Goal: Information Seeking & Learning: Check status

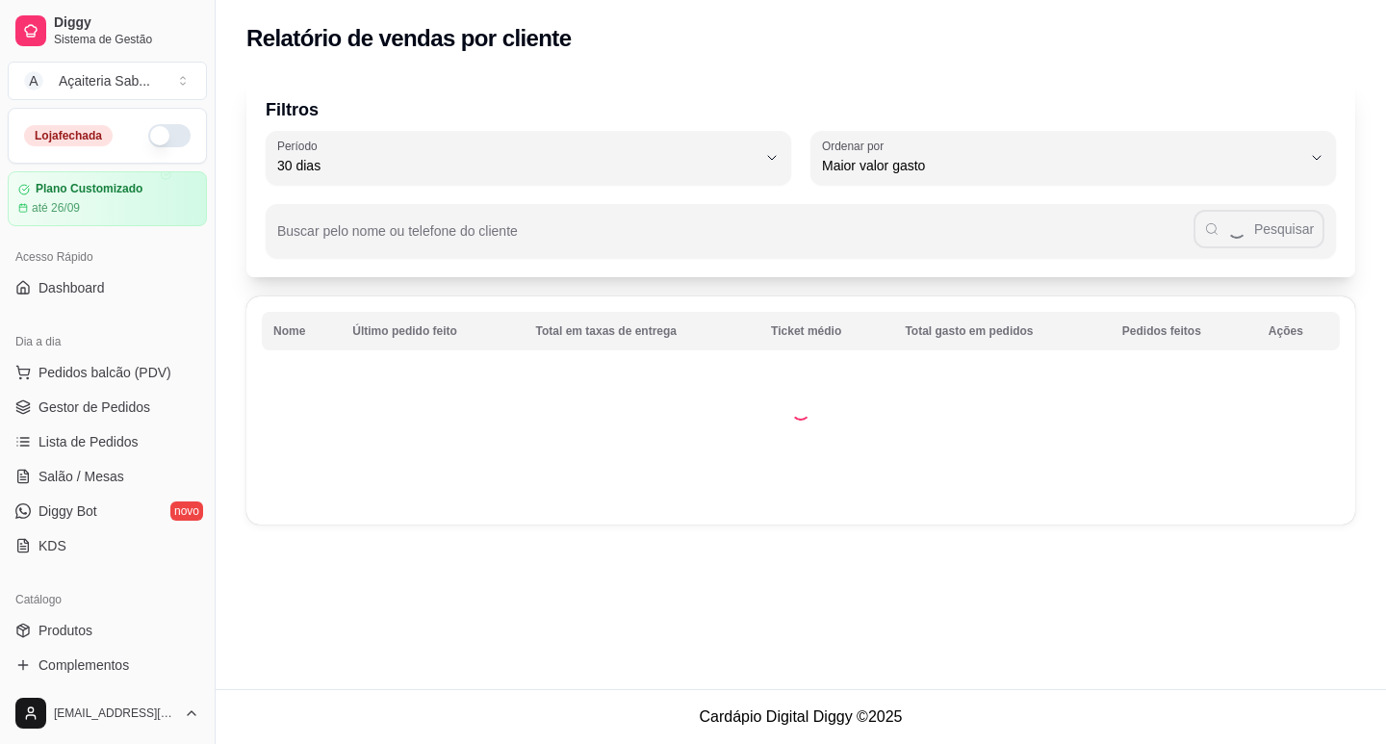
select select "30"
select select "HIGHEST_TOTAL_SPENT_WITH_ORDERS"
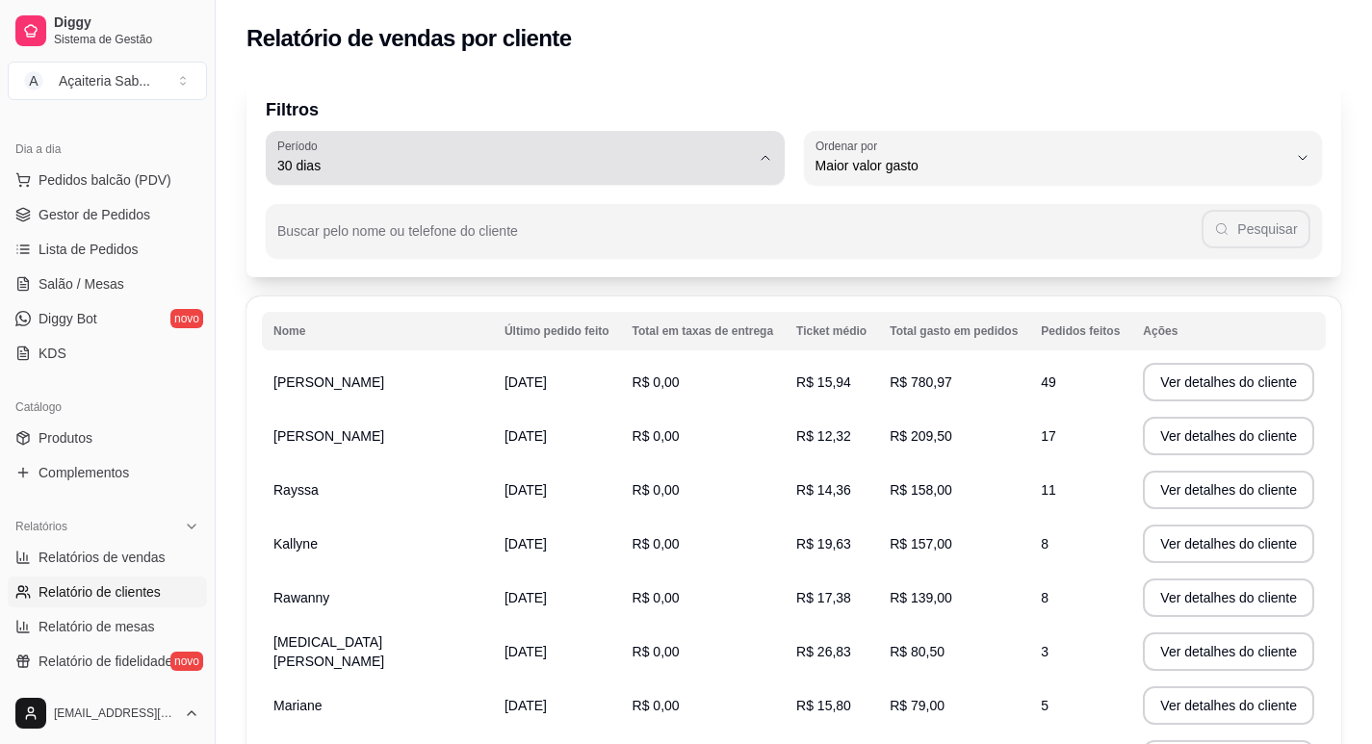
click at [562, 154] on div "30 dias" at bounding box center [513, 158] width 473 height 39
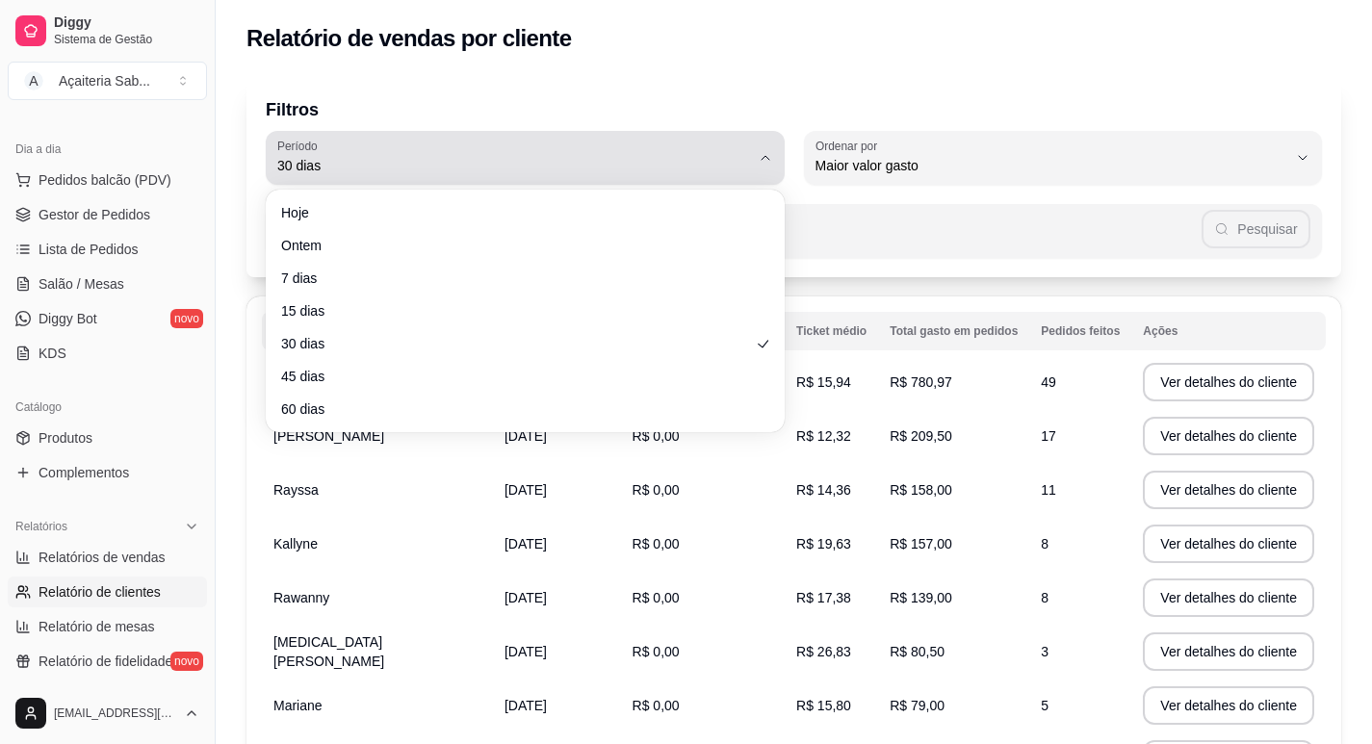
click at [562, 157] on div "30 dias" at bounding box center [513, 158] width 473 height 39
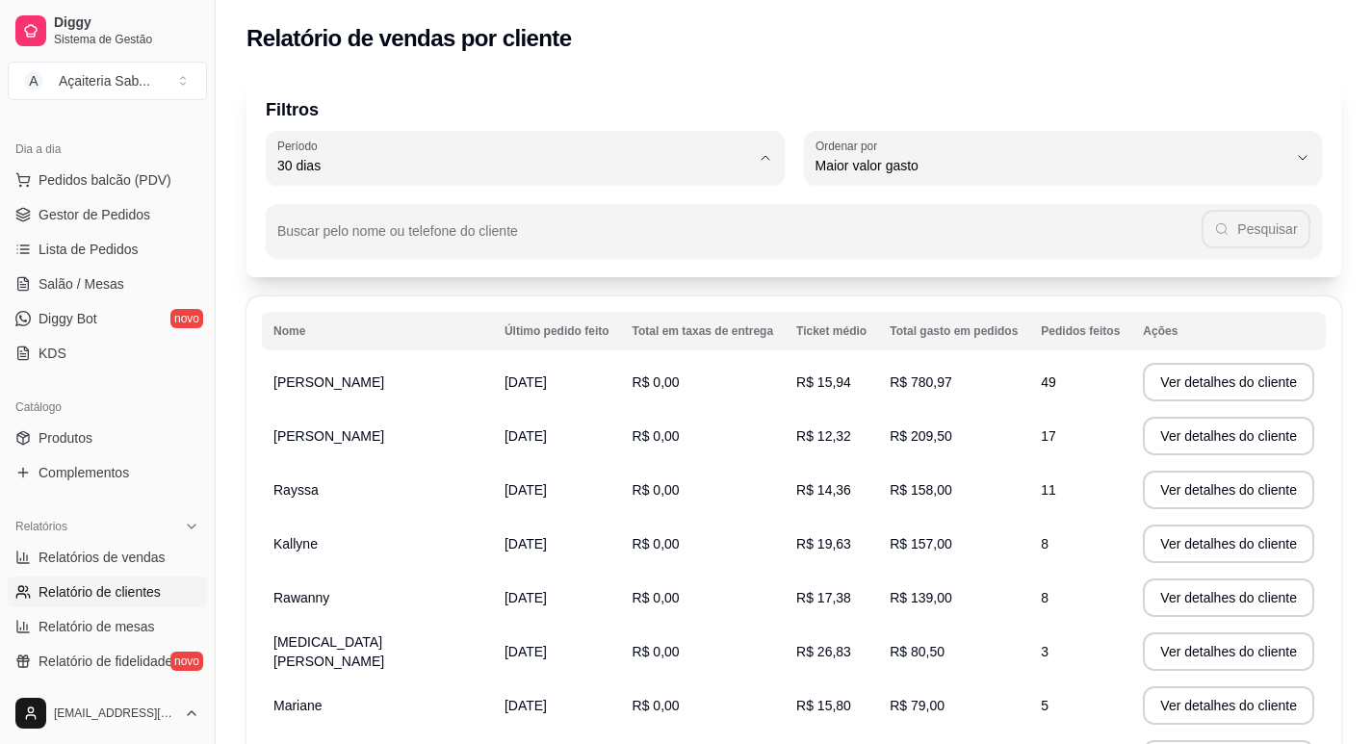
click at [873, 198] on div "Buscar pelo nome ou telefone do cliente Pesquisar" at bounding box center [794, 221] width 1056 height 73
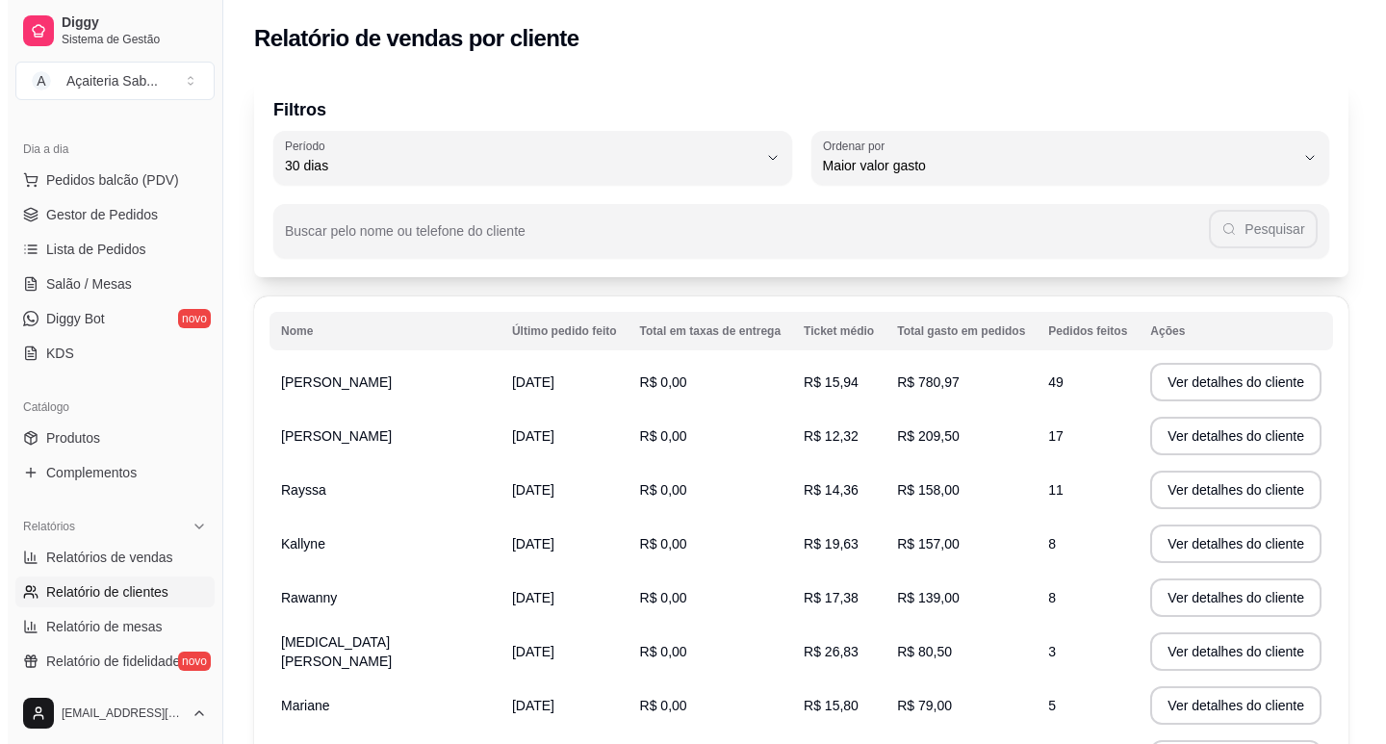
scroll to position [193, 0]
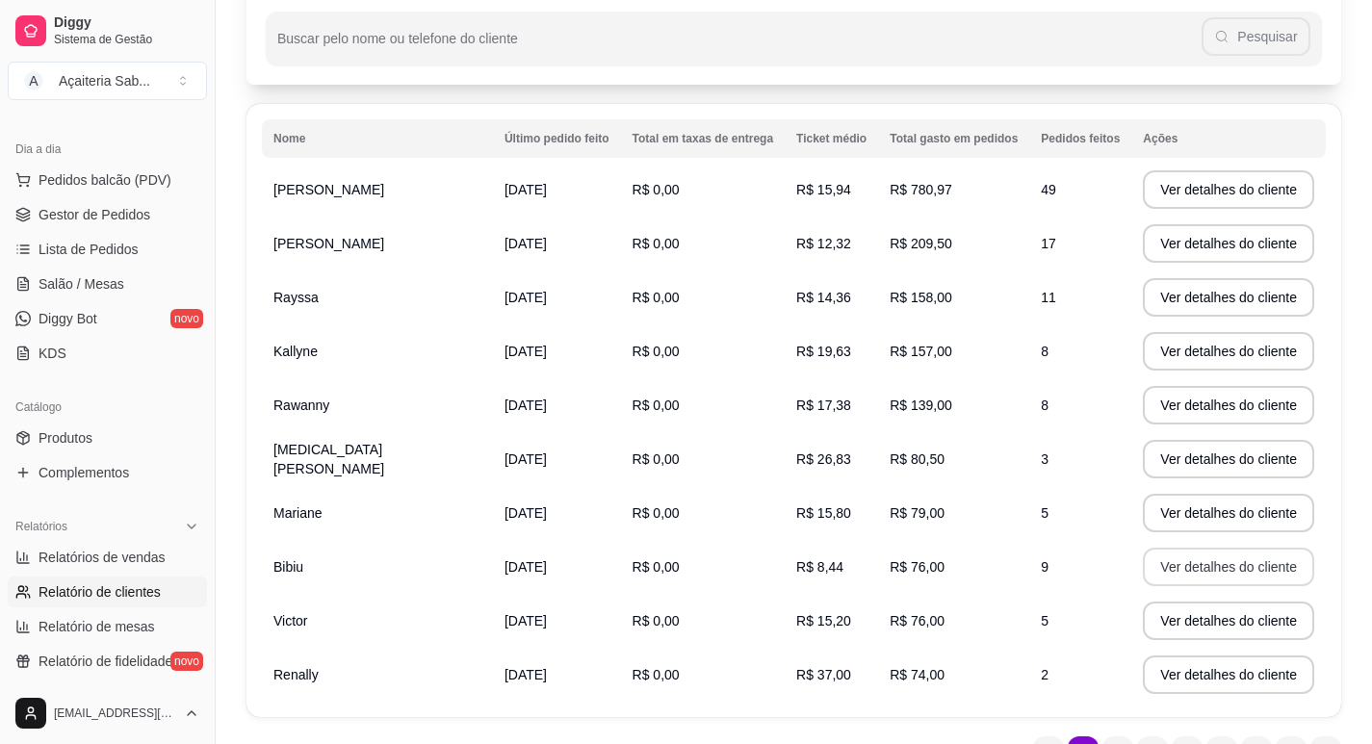
click at [1143, 566] on button "Ver detalhes do cliente" at bounding box center [1228, 567] width 171 height 39
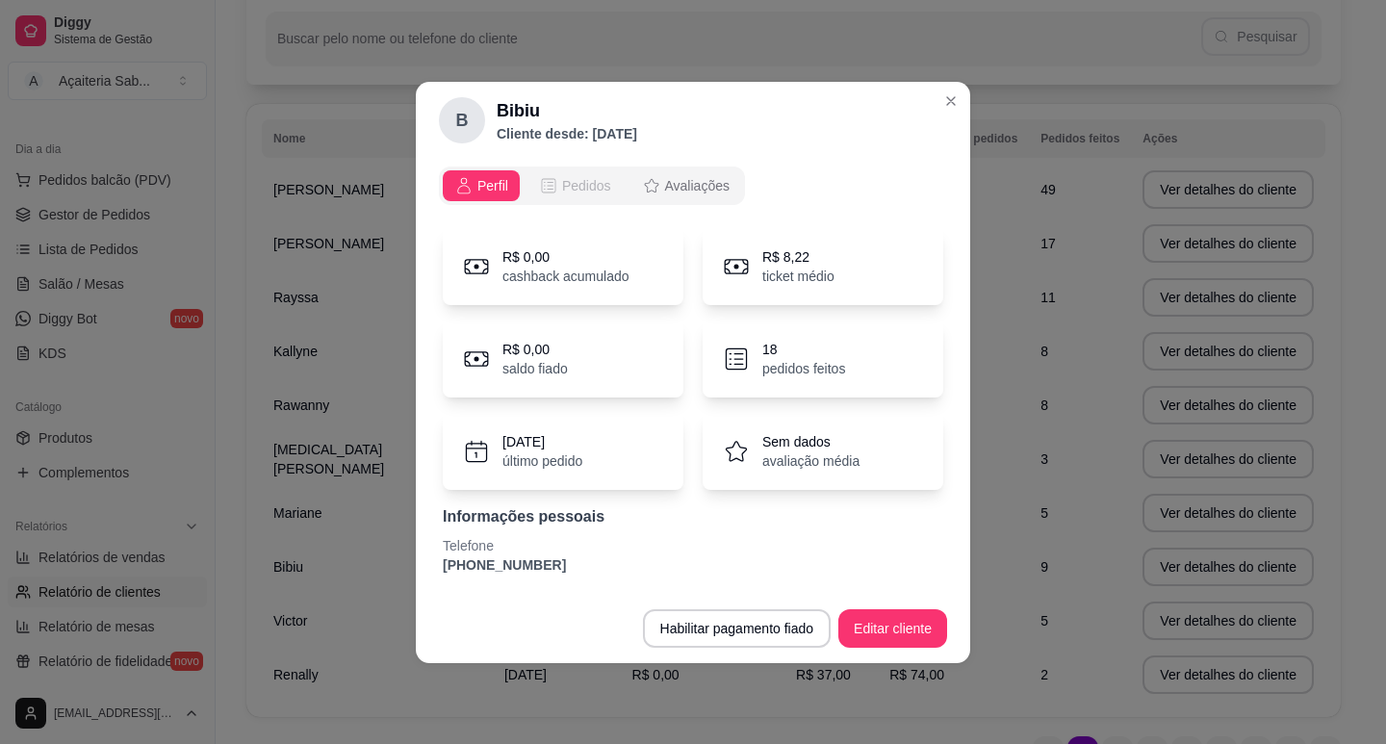
click at [576, 177] on span "Pedidos" at bounding box center [586, 185] width 49 height 19
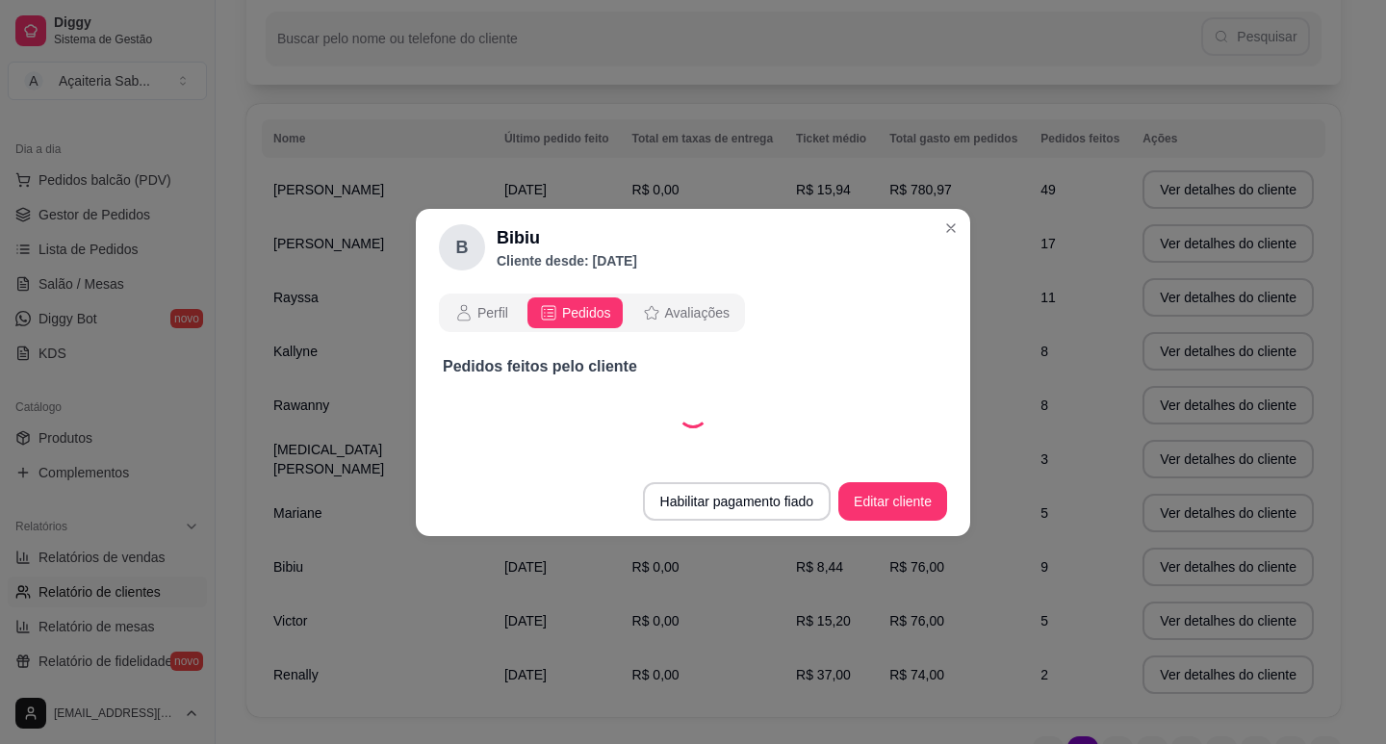
select select "30"
select select "ALL"
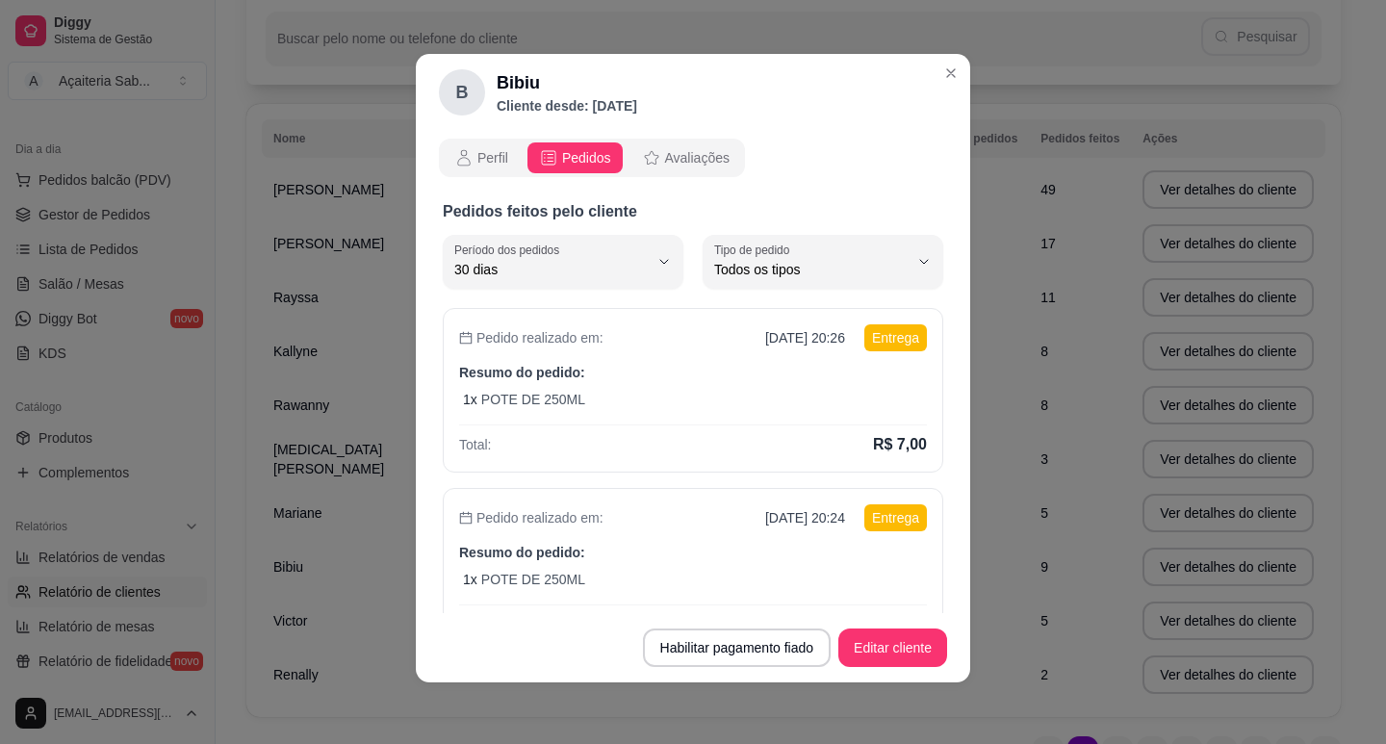
scroll to position [0, 0]
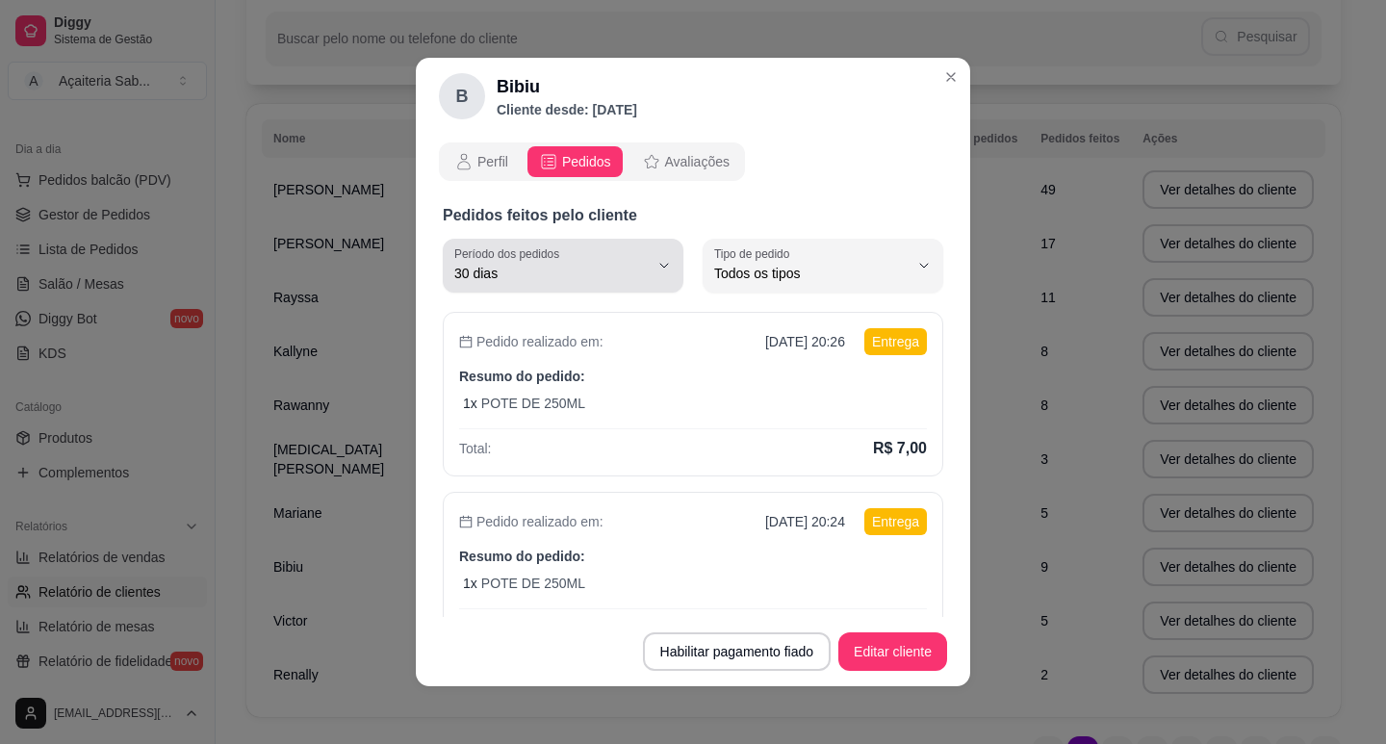
click at [593, 273] on span "30 dias" at bounding box center [551, 273] width 194 height 19
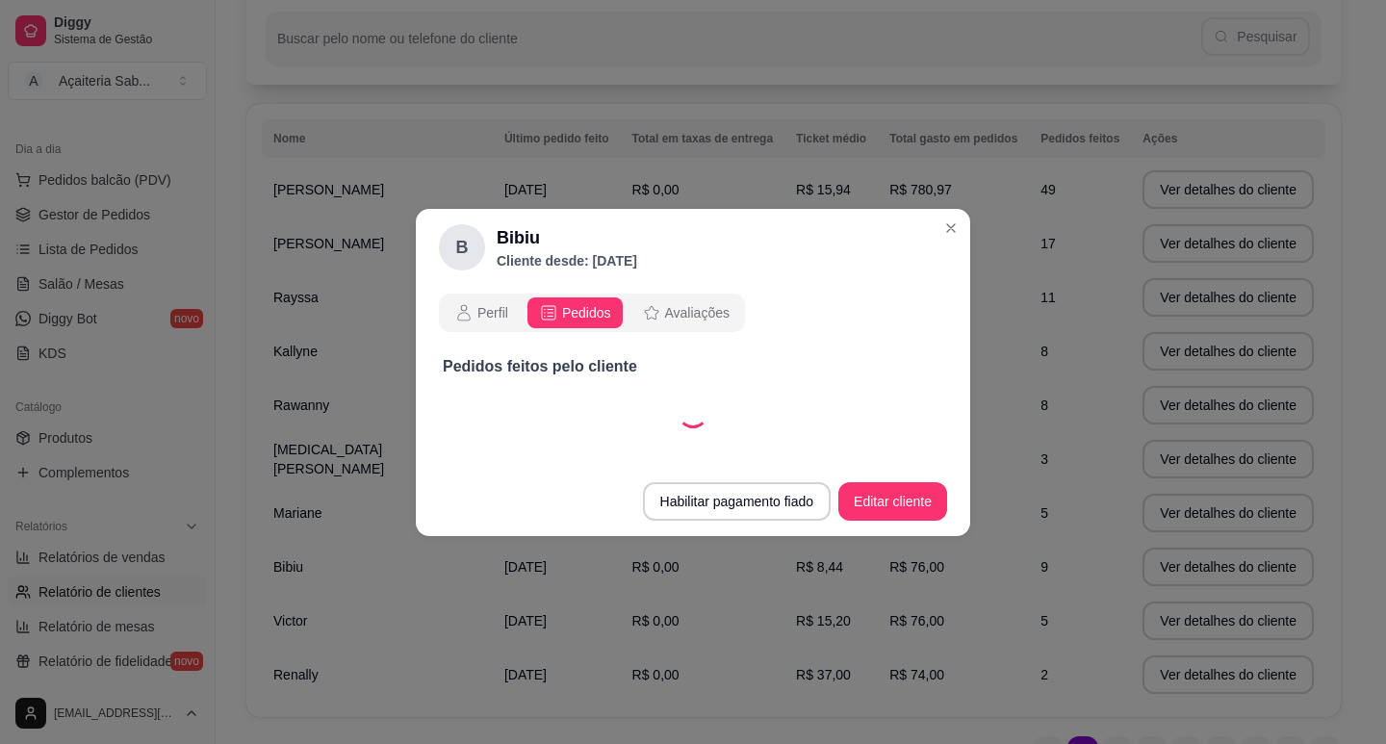
select select "0"
select select "ALL"
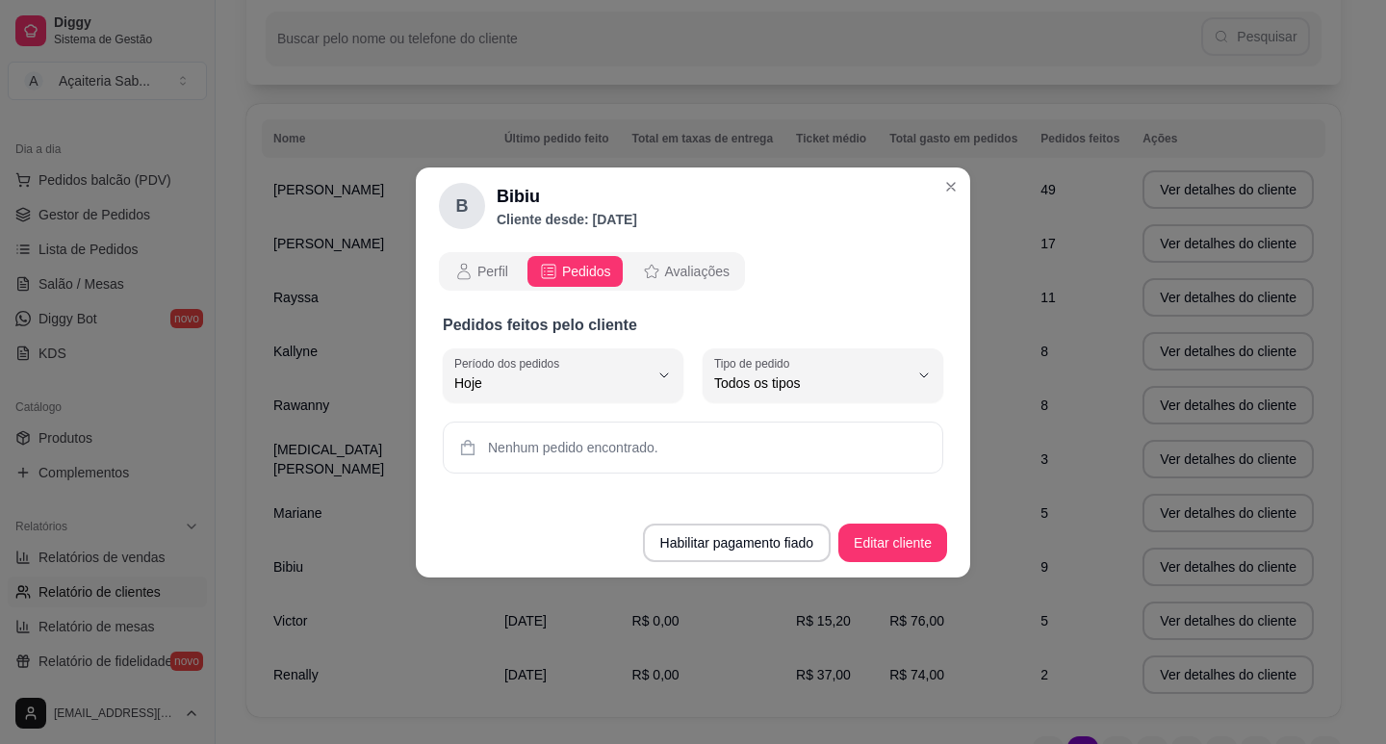
click at [588, 269] on span "Pedidos" at bounding box center [586, 271] width 49 height 19
click at [636, 382] on span "Hoje" at bounding box center [551, 383] width 194 height 19
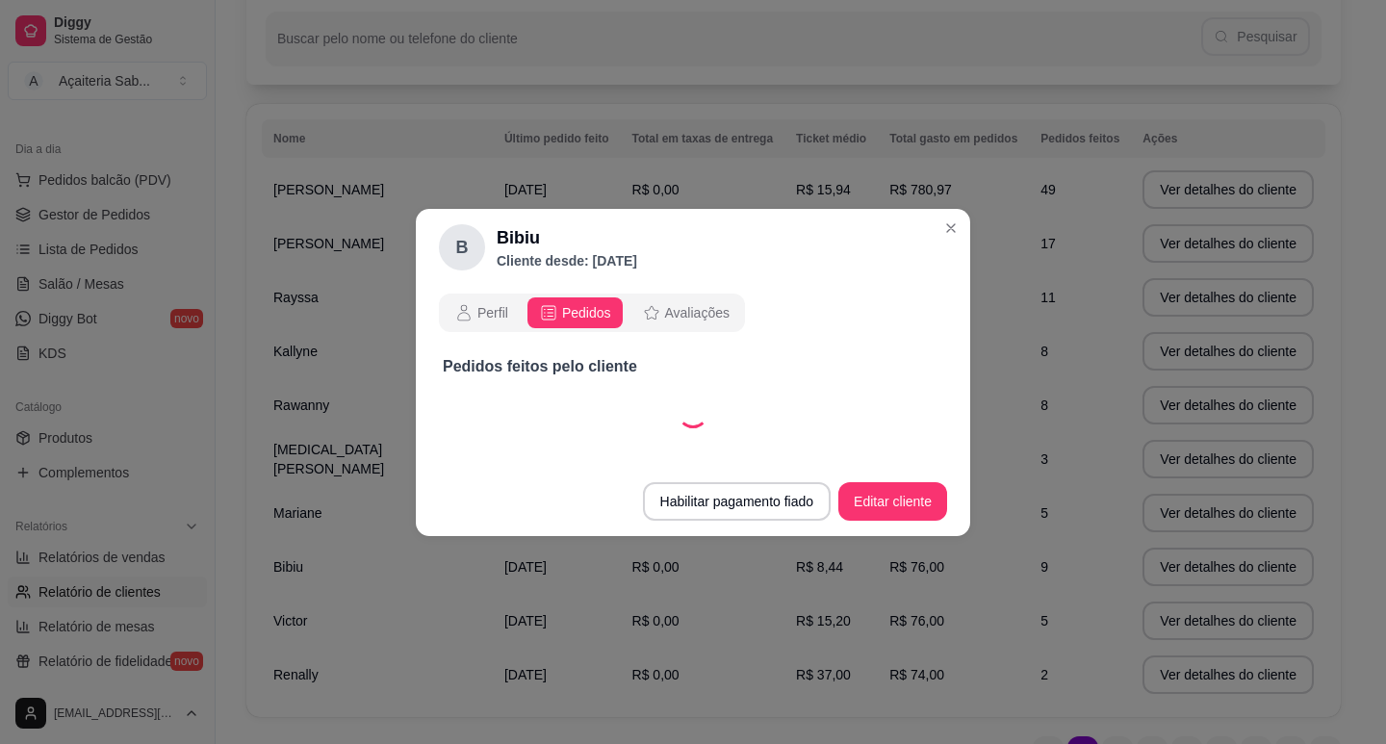
select select "30"
select select "ALL"
select select "30"
select select "ALL"
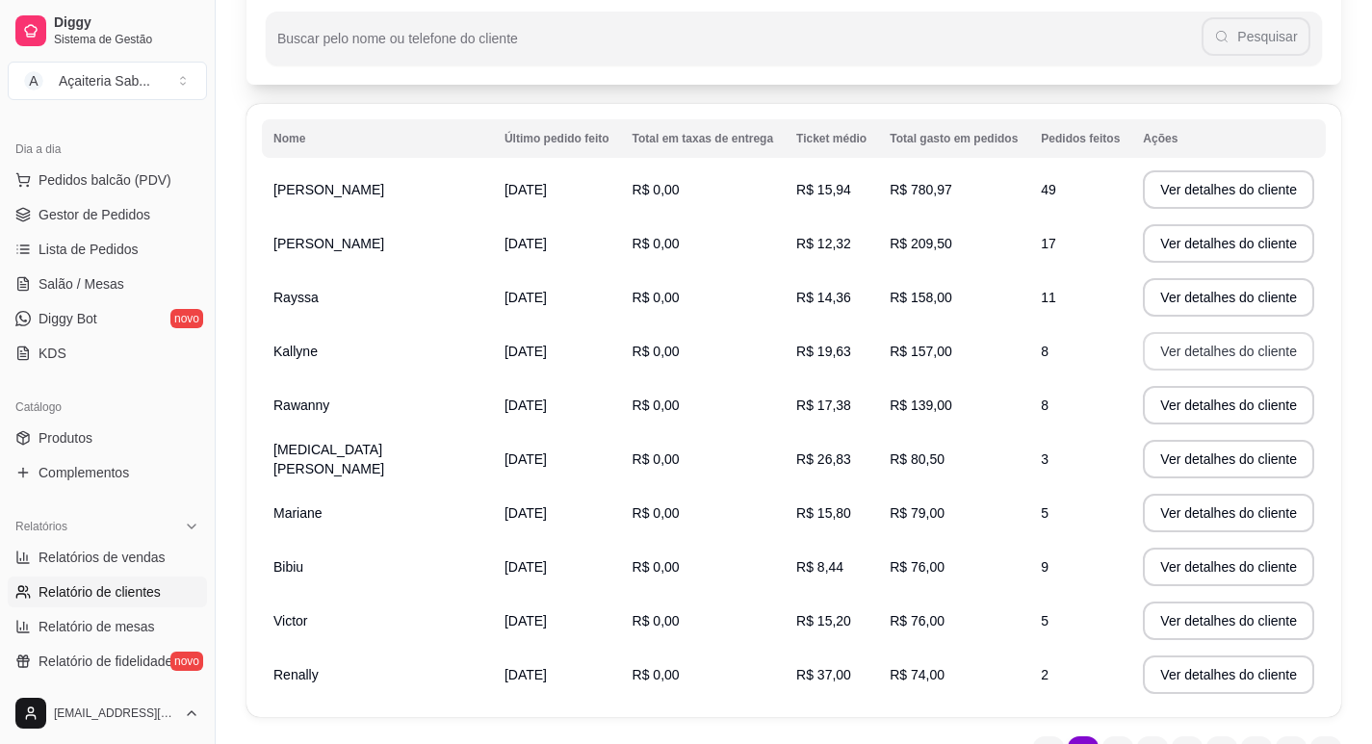
click at [1143, 347] on button "Ver detalhes do cliente" at bounding box center [1228, 351] width 171 height 39
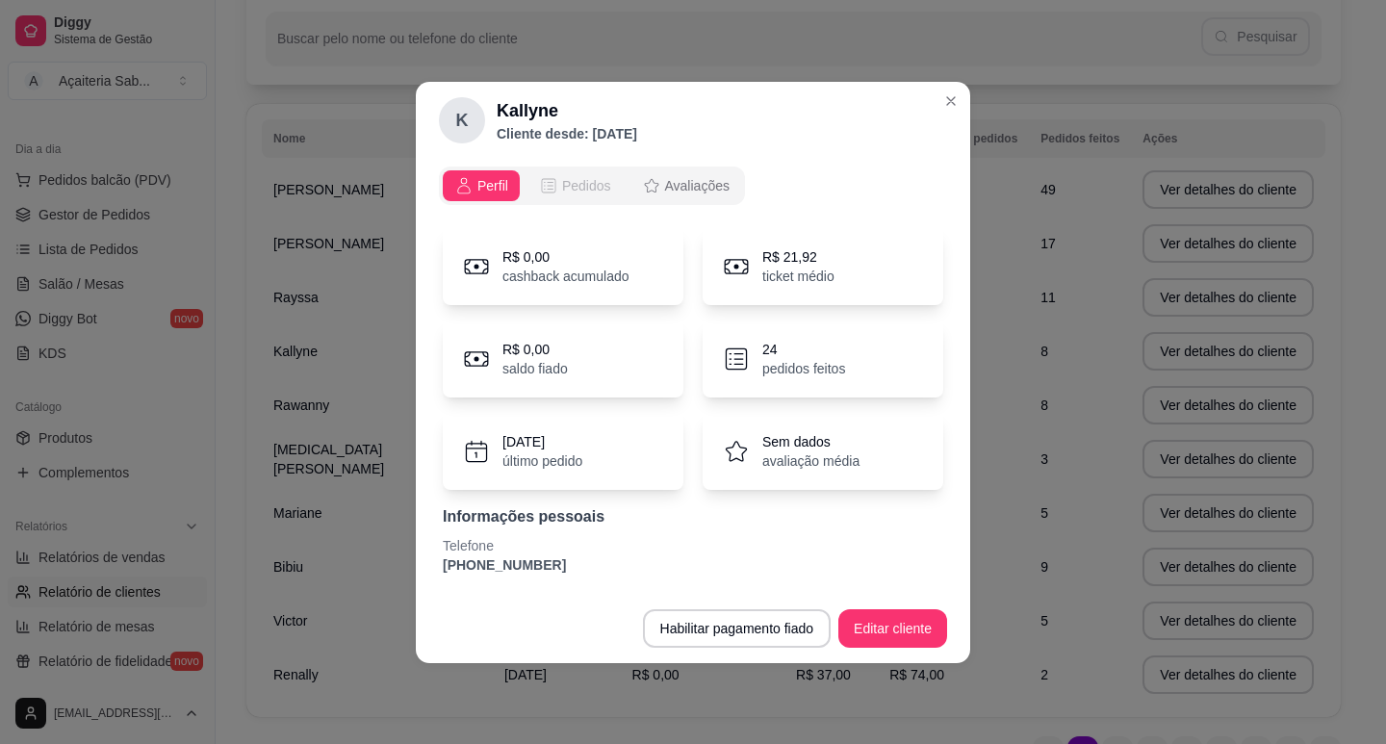
click at [570, 191] on span "Pedidos" at bounding box center [586, 185] width 49 height 19
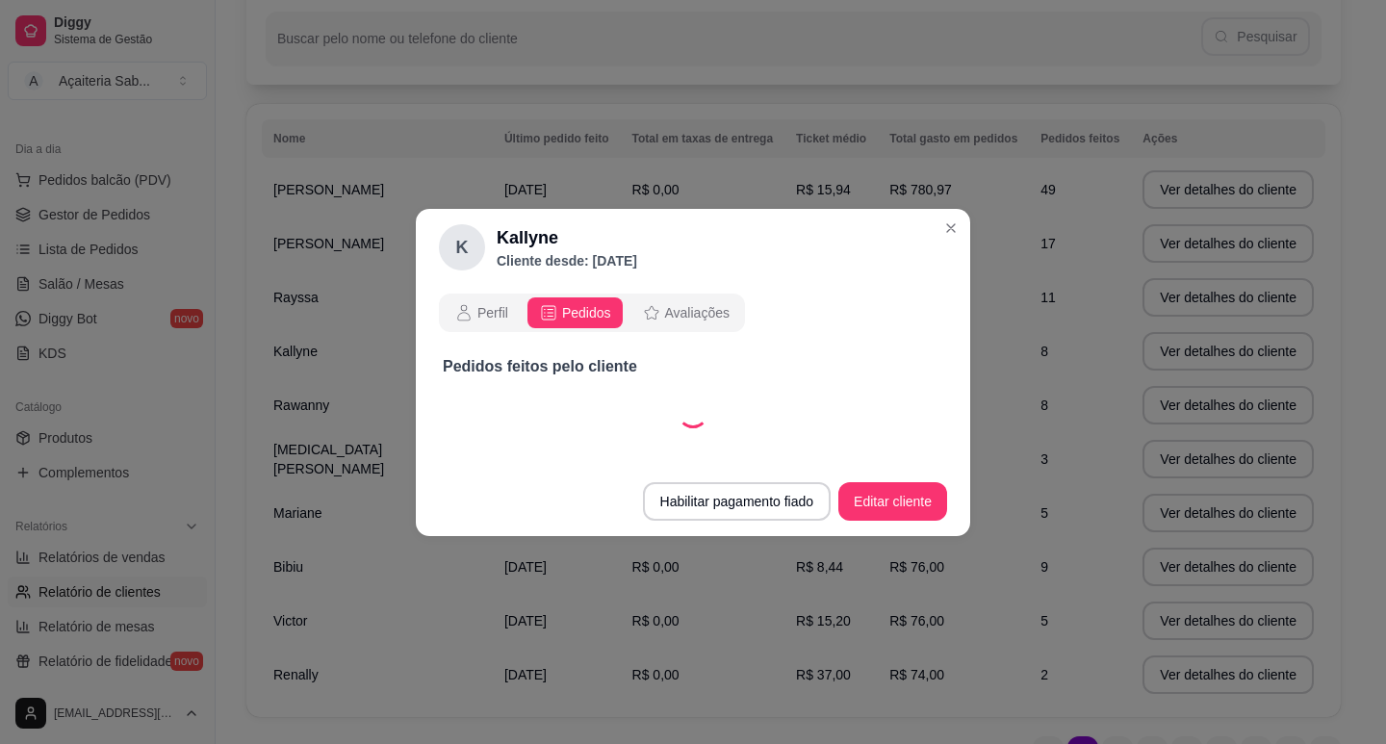
select select "30"
select select "ALL"
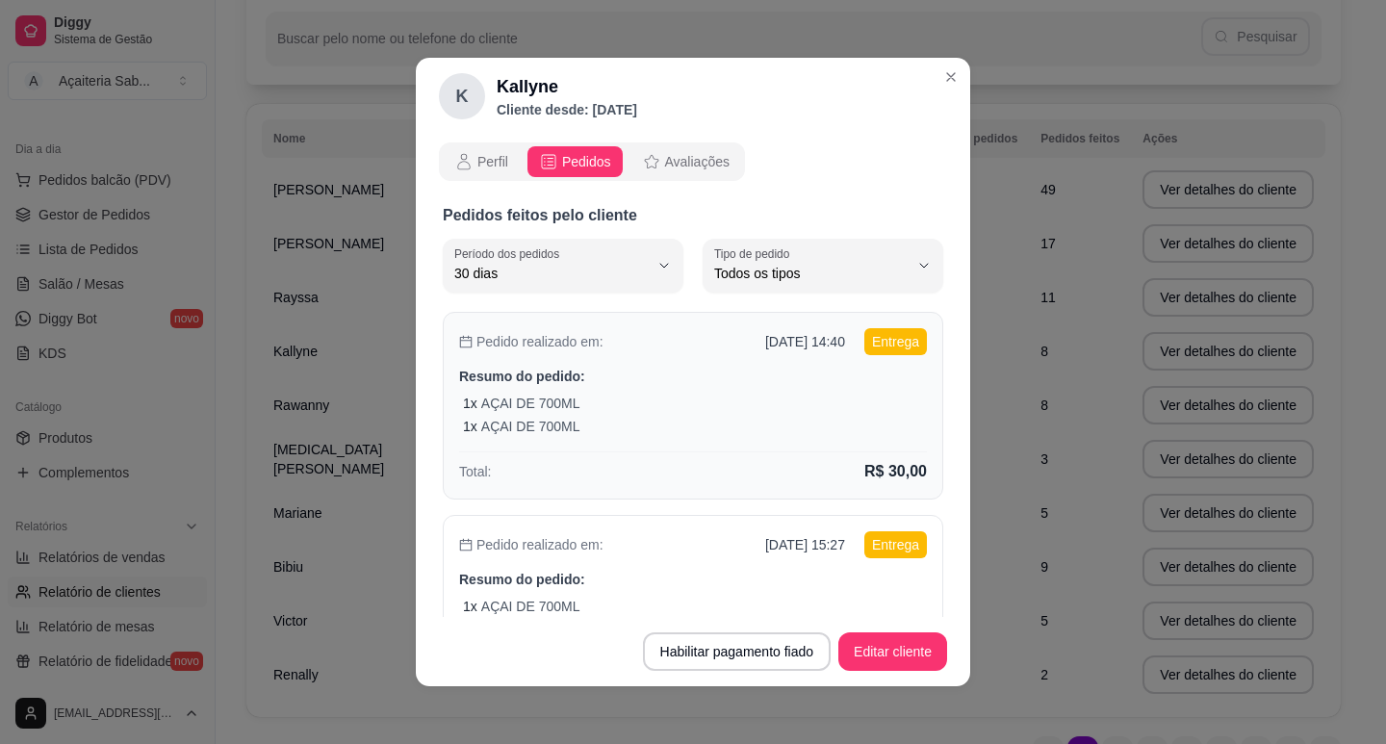
click at [612, 408] on div "1 x AÇAI DE 700ML" at bounding box center [695, 403] width 464 height 19
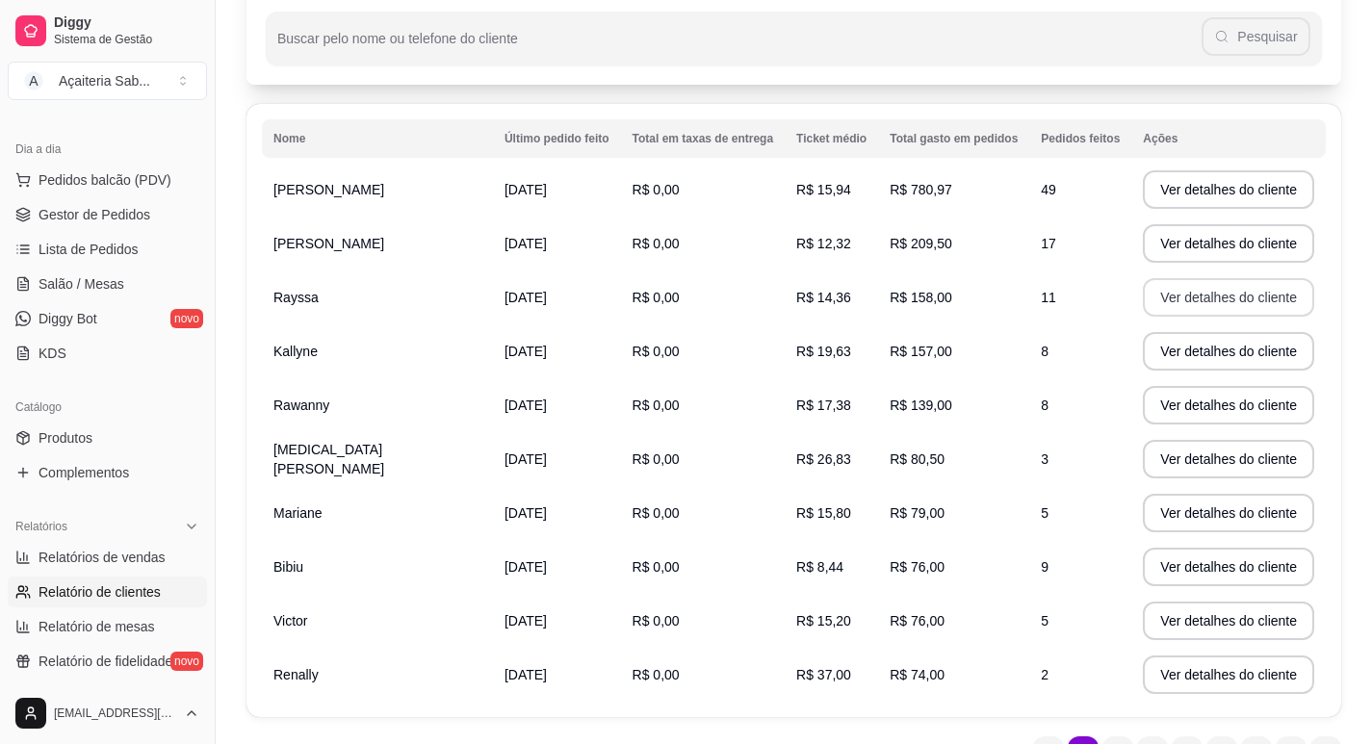
click at [1143, 296] on button "Ver detalhes do cliente" at bounding box center [1228, 297] width 171 height 39
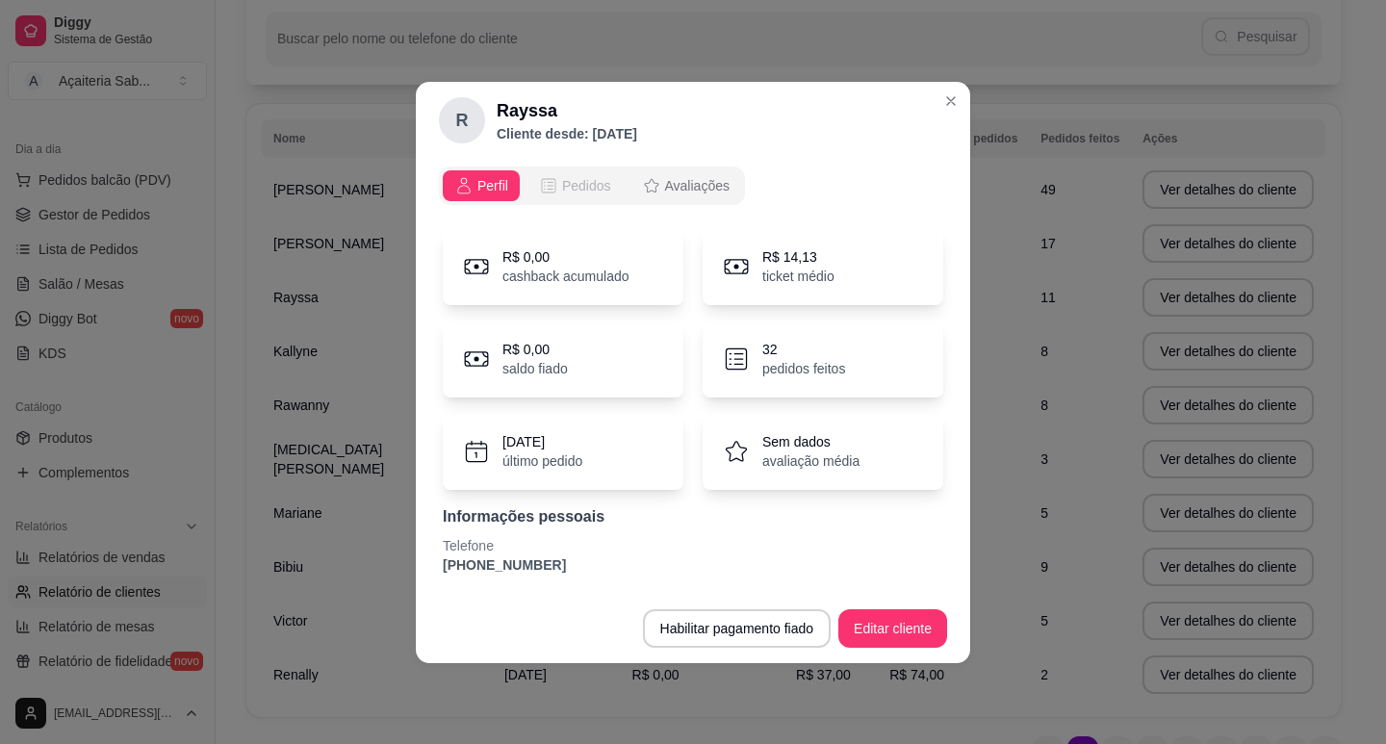
click at [580, 197] on button "Pedidos" at bounding box center [575, 185] width 95 height 31
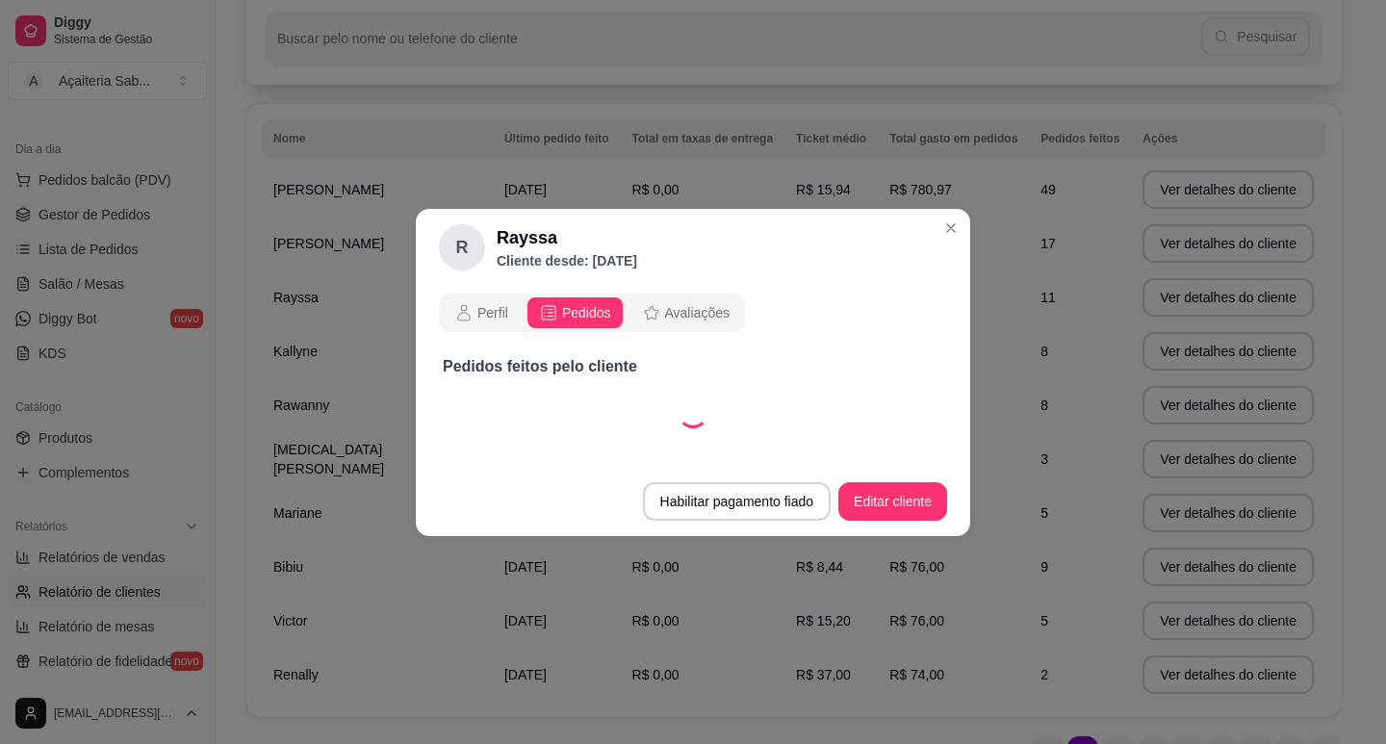
select select "30"
select select "ALL"
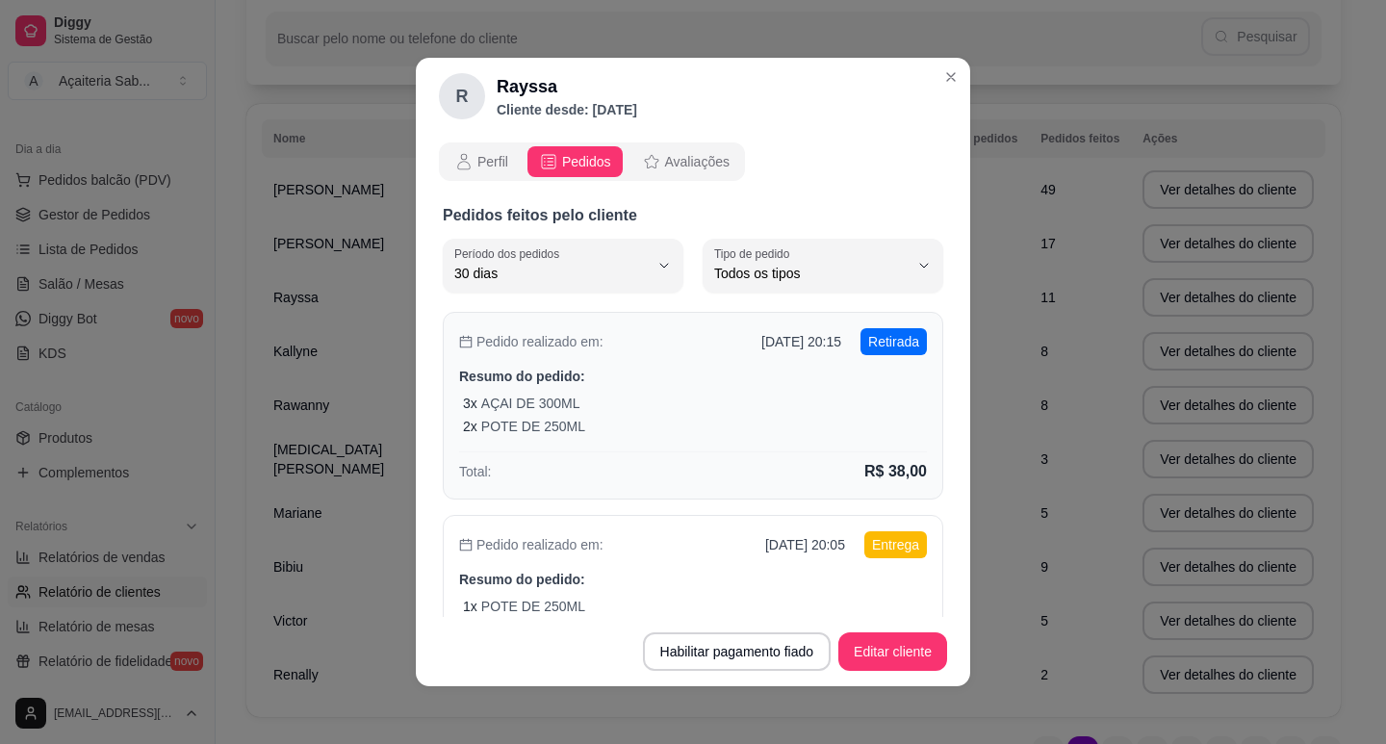
click at [600, 407] on div "3 x AÇAI DE 300ML" at bounding box center [695, 403] width 464 height 19
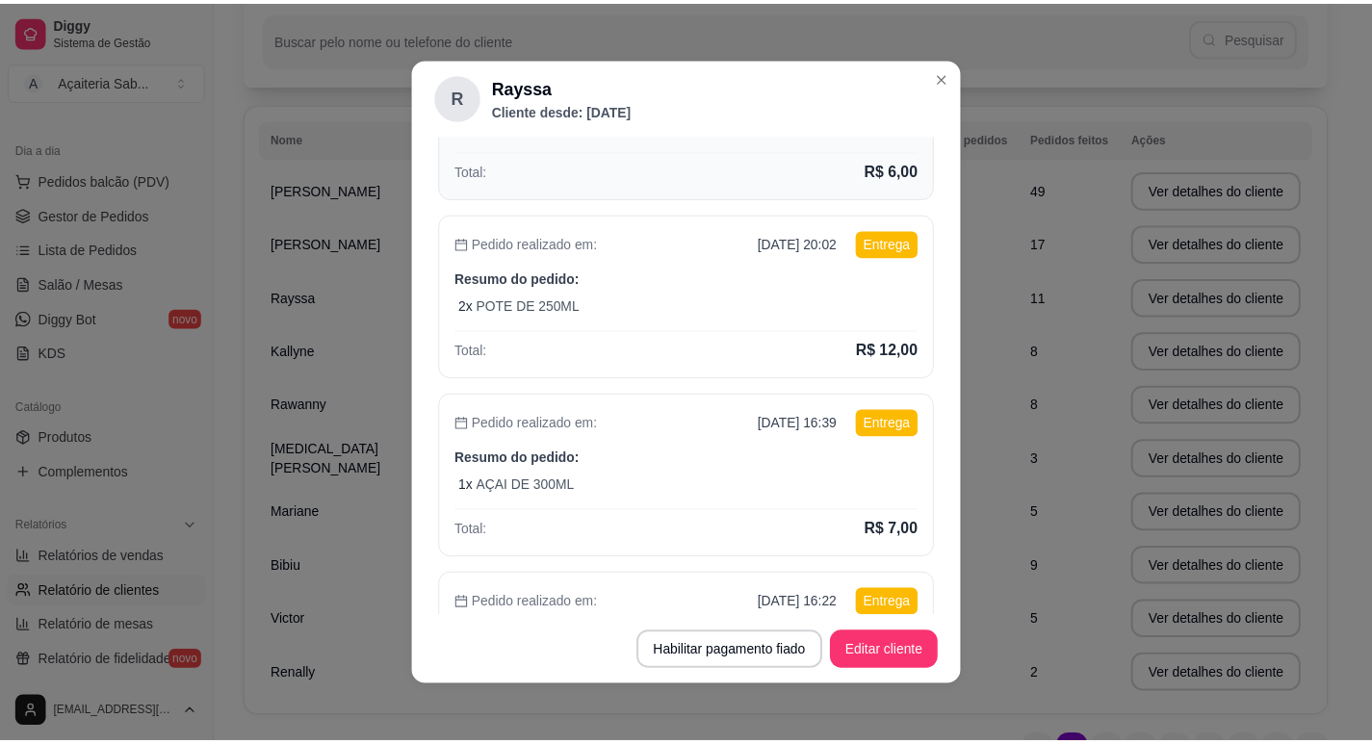
scroll to position [385, 0]
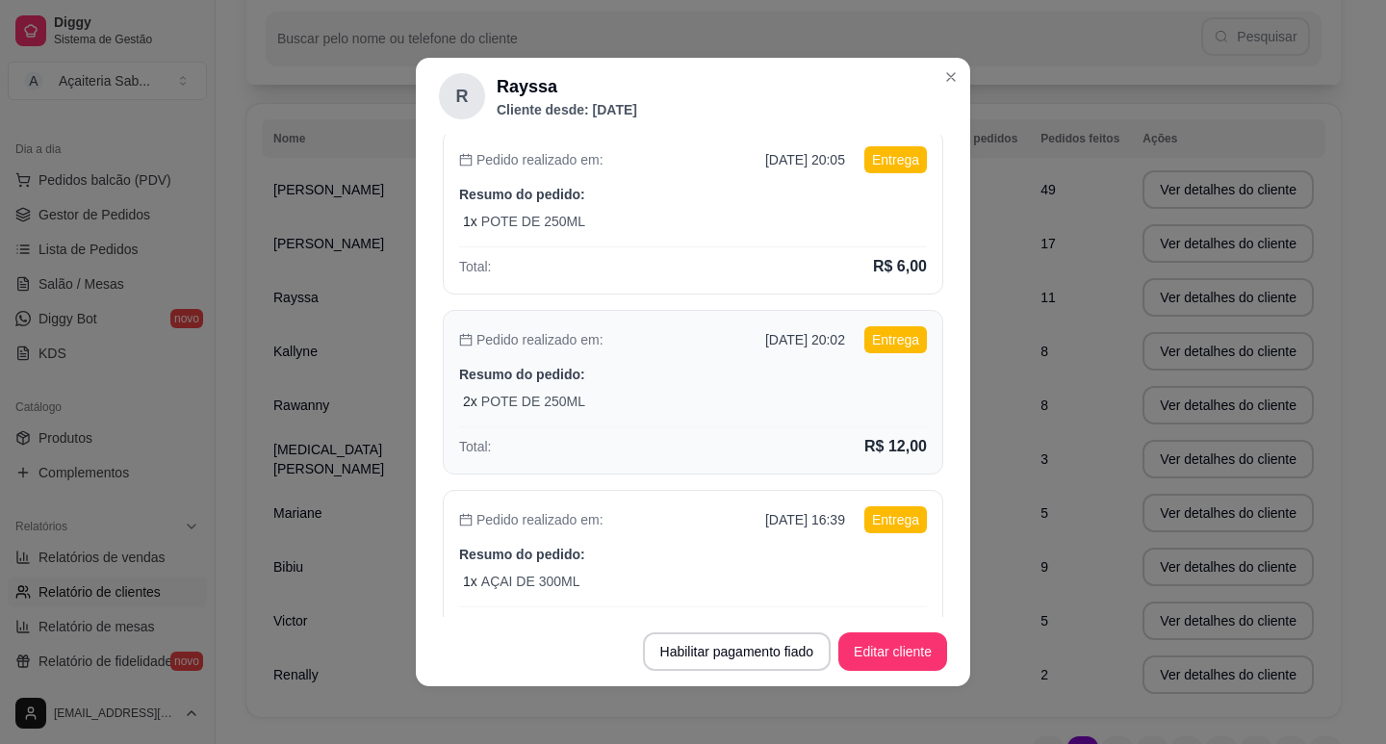
click at [587, 389] on div "Pedido realizado em: [DATE] 20:02 Entrega Resumo do pedido: 2 x POTE DE 250ML T…" at bounding box center [693, 392] width 501 height 165
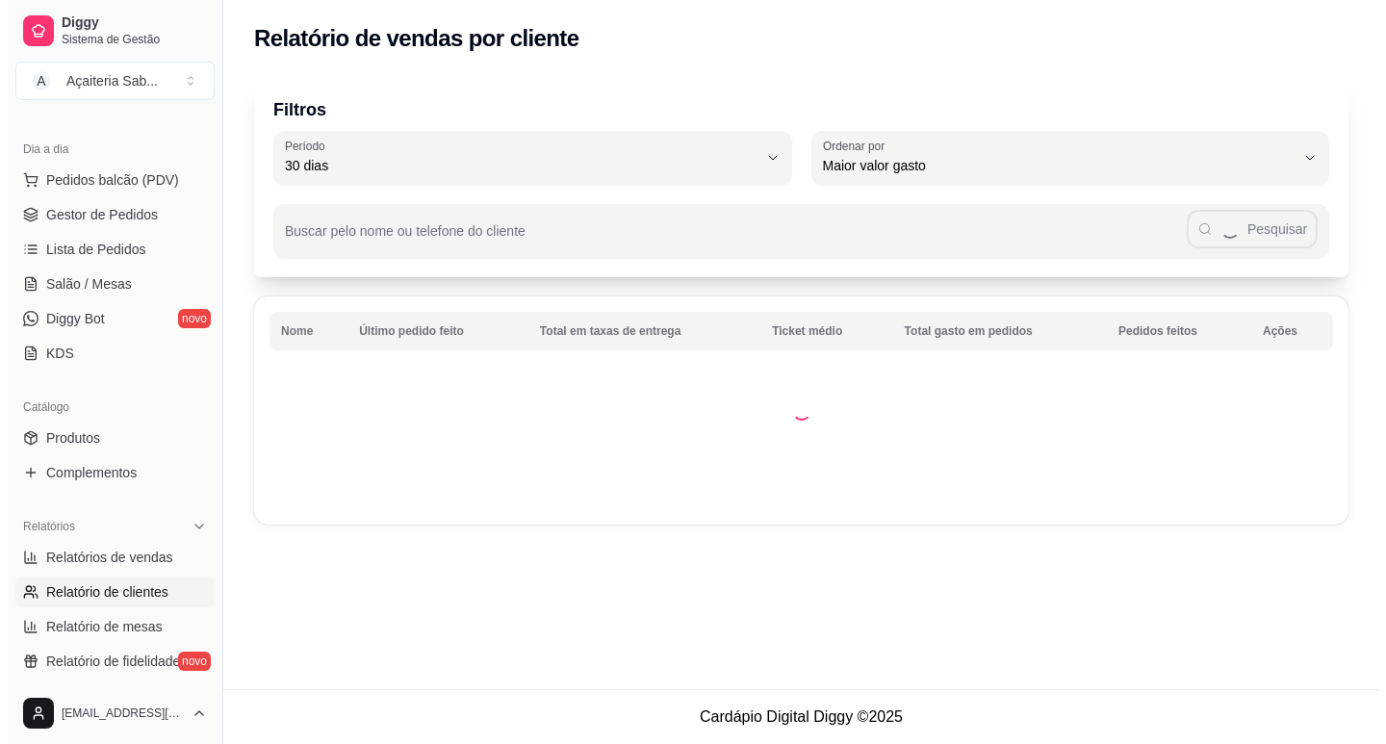
scroll to position [0, 0]
